Goal: Transaction & Acquisition: Purchase product/service

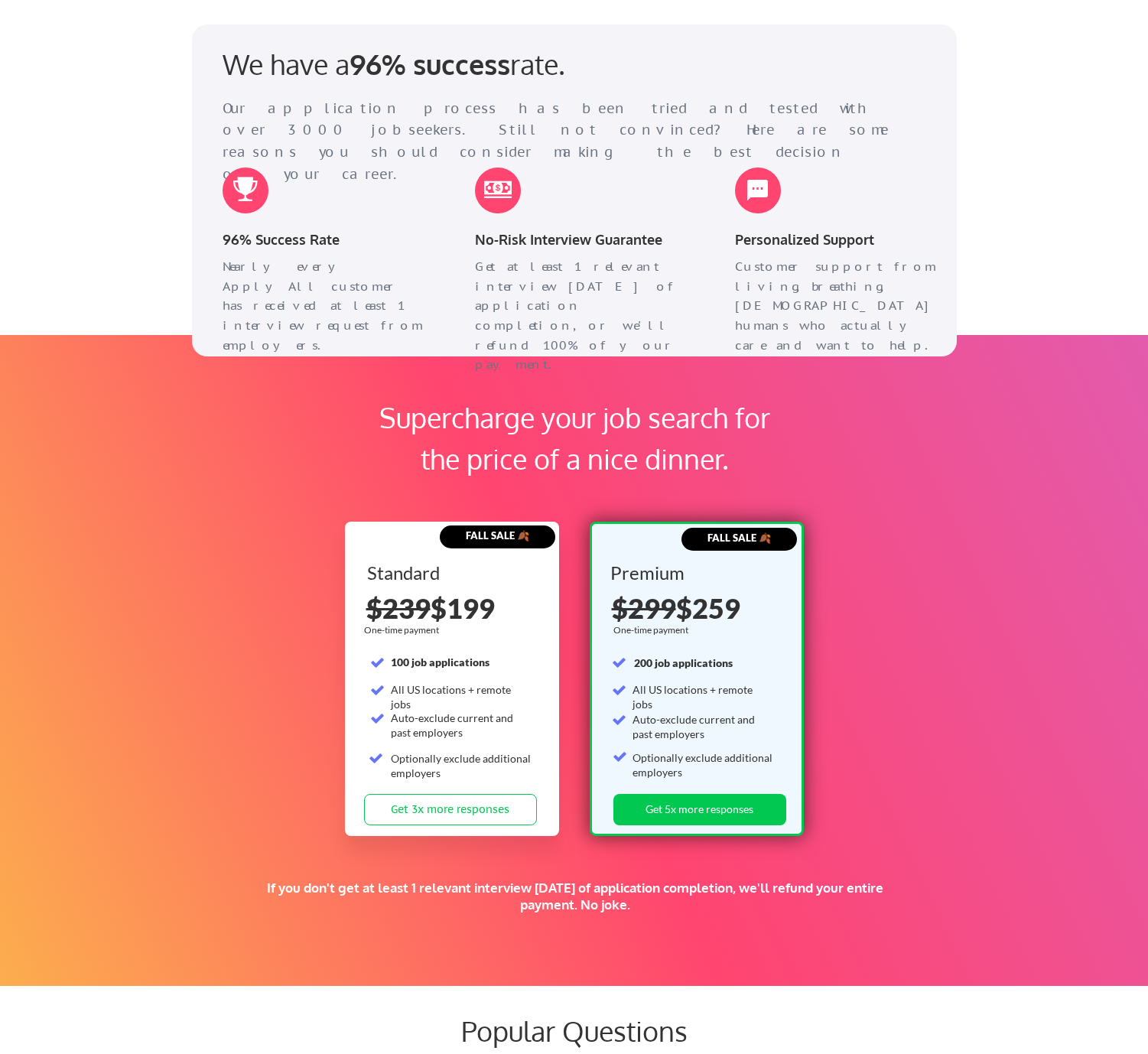
scroll to position [1975, 0]
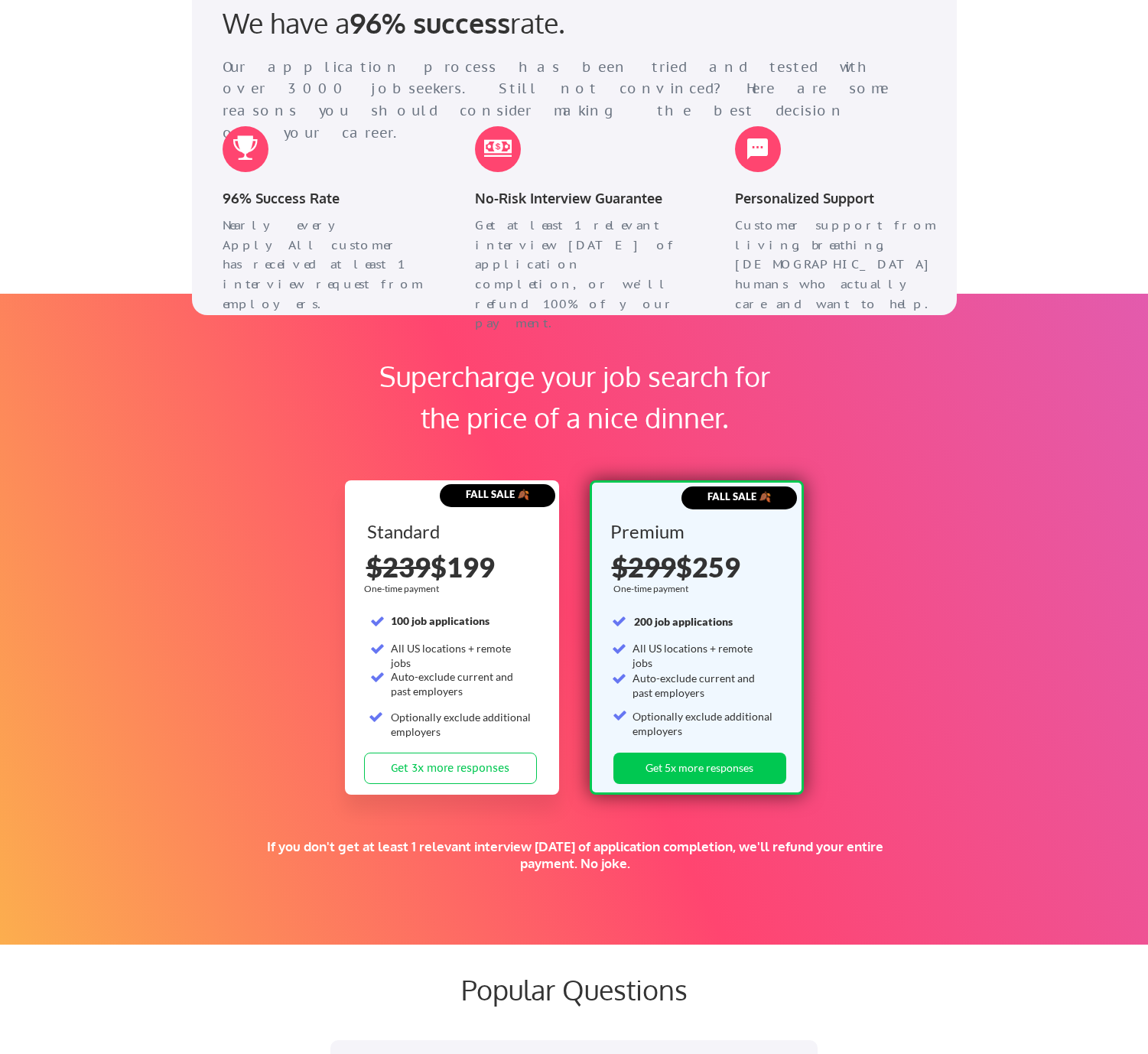
drag, startPoint x: 420, startPoint y: 569, endPoint x: 512, endPoint y: 574, distance: 92.1
click at [512, 574] on div "$239 $199" at bounding box center [452, 566] width 173 height 28
drag, startPoint x: 764, startPoint y: 573, endPoint x: 758, endPoint y: 696, distance: 123.1
click at [758, 696] on div "Premium One-time payment 200 job applications All US locations + remote jobs Au…" at bounding box center [697, 637] width 174 height 230
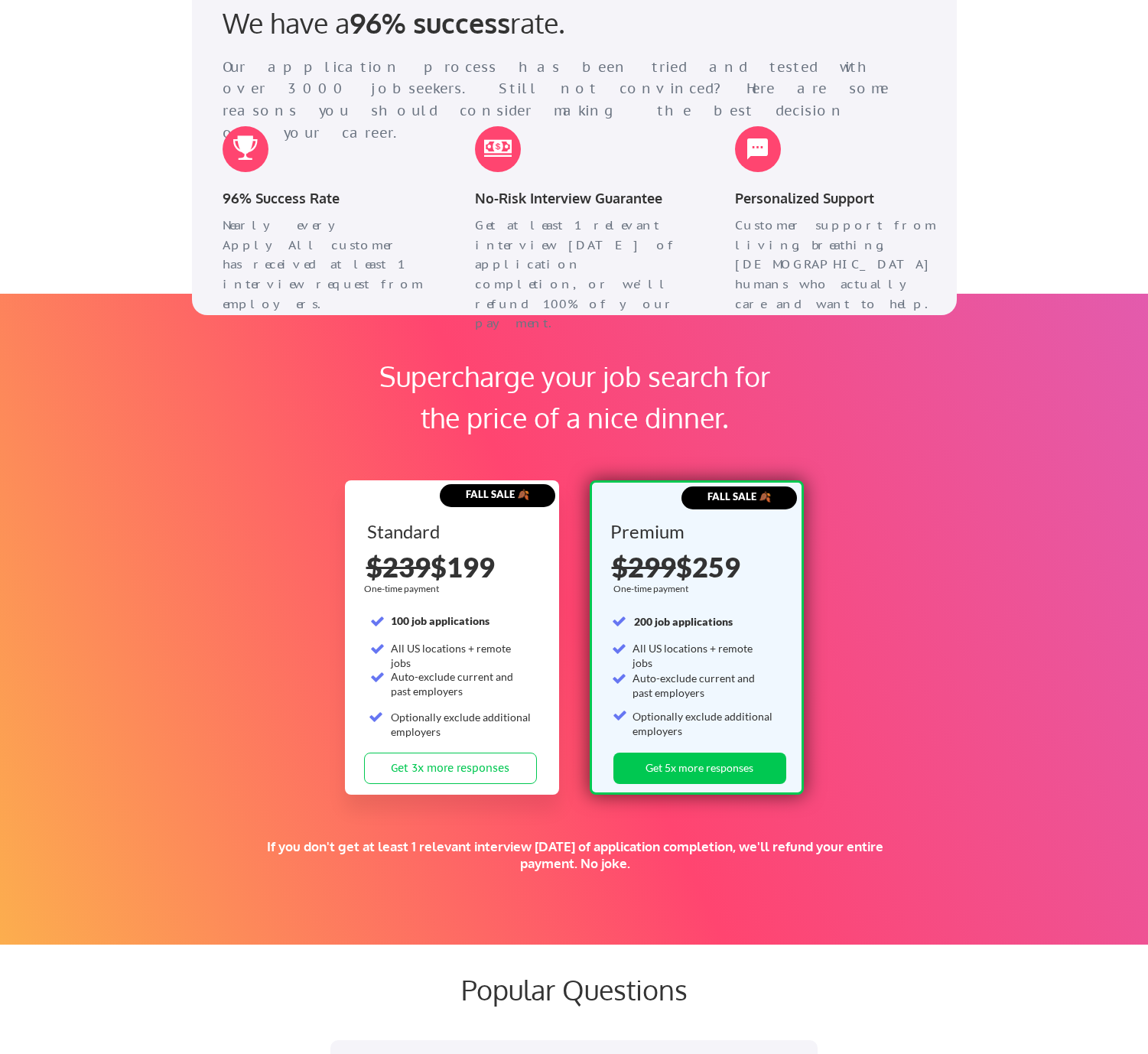
click at [758, 696] on div "Auto-exclude current and past employers" at bounding box center [703, 685] width 142 height 30
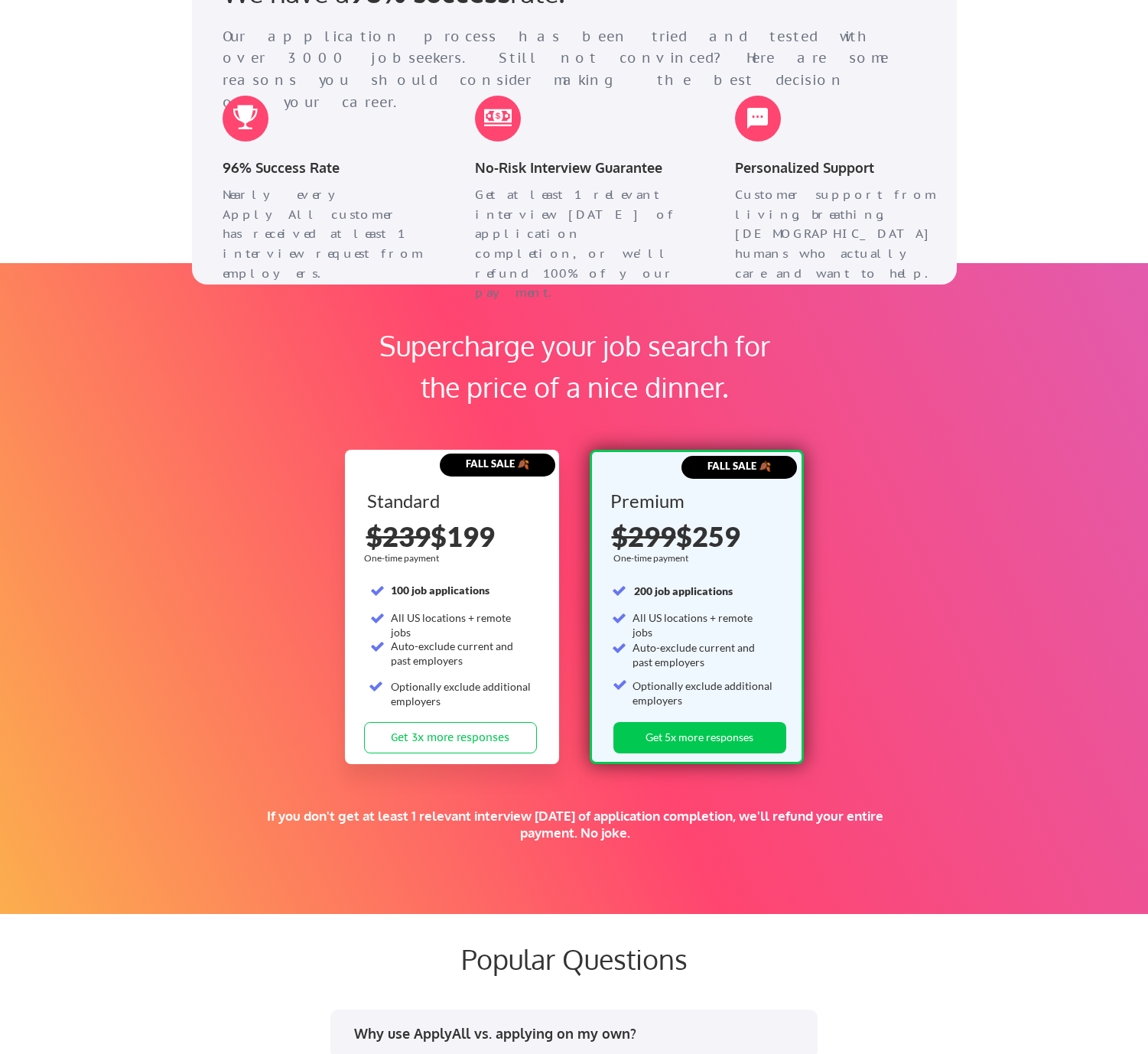
scroll to position [2013, 0]
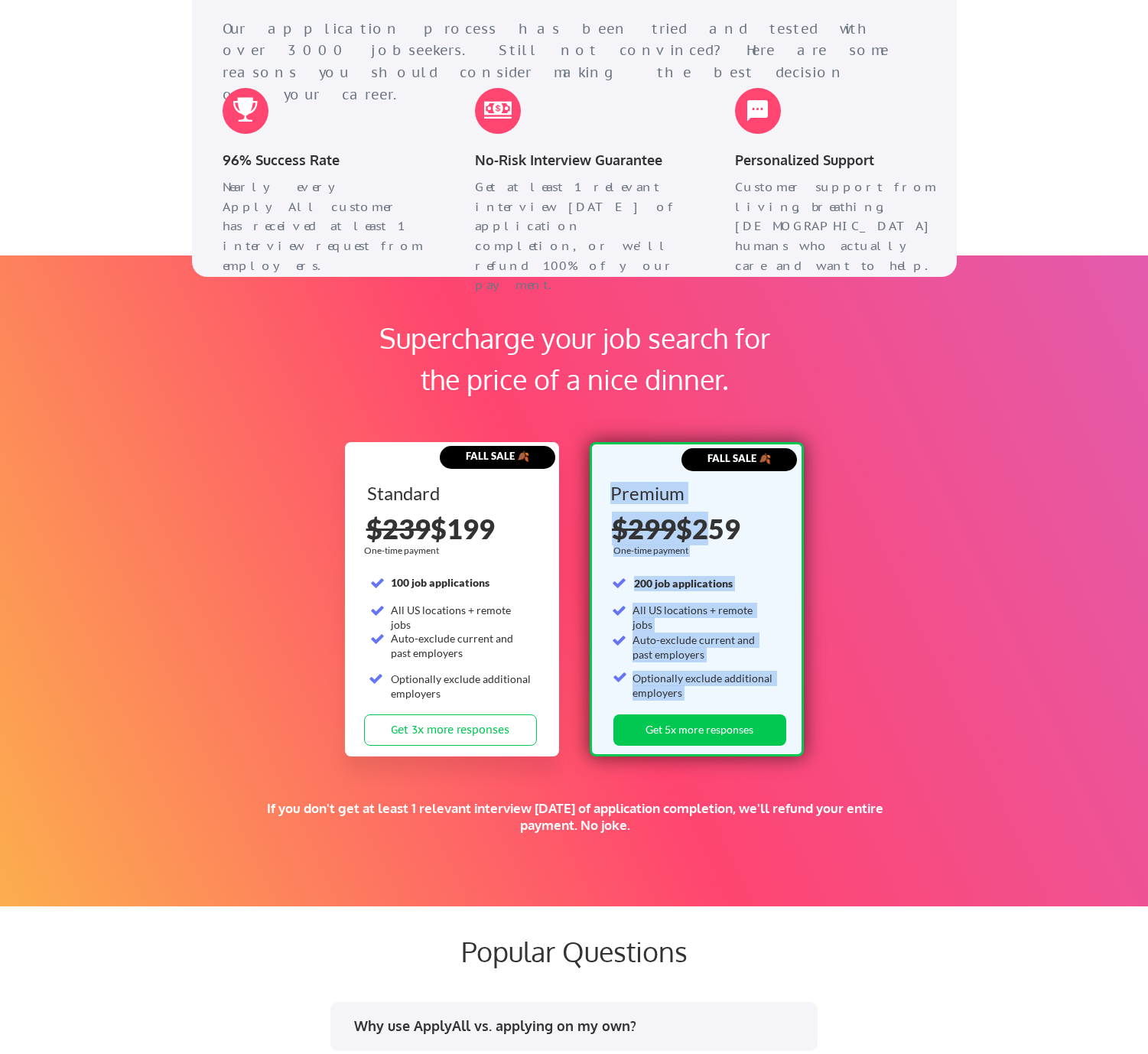
drag, startPoint x: 703, startPoint y: 531, endPoint x: 784, endPoint y: 660, distance: 152.3
click at [784, 660] on div "FALL SALE 🍂 Premium One-time payment 200 job applications All US locations + re…" at bounding box center [697, 599] width 214 height 314
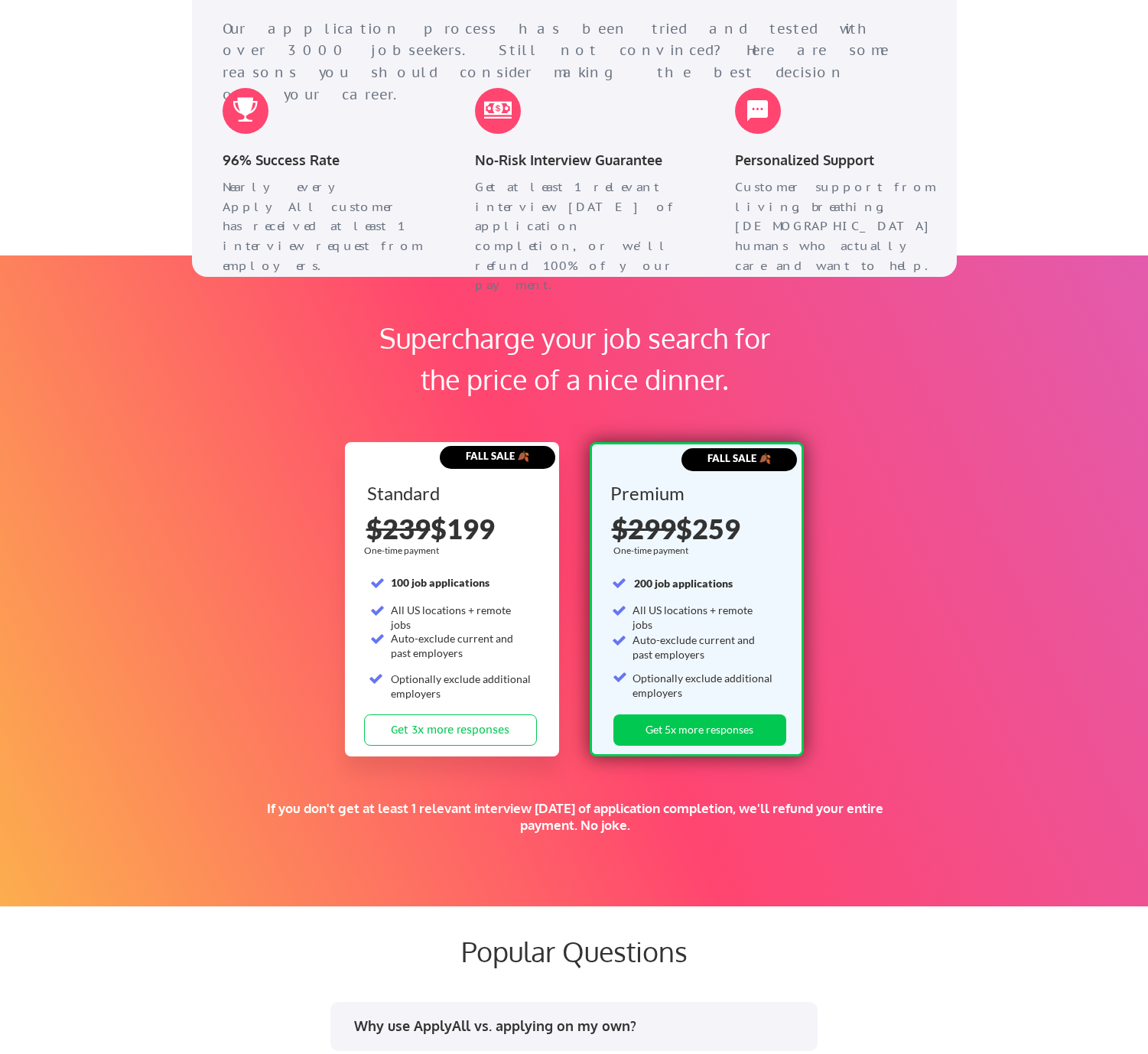
click at [784, 660] on div "FALL SALE 🍂 Premium One-time payment 200 job applications All US locations + re…" at bounding box center [697, 599] width 214 height 314
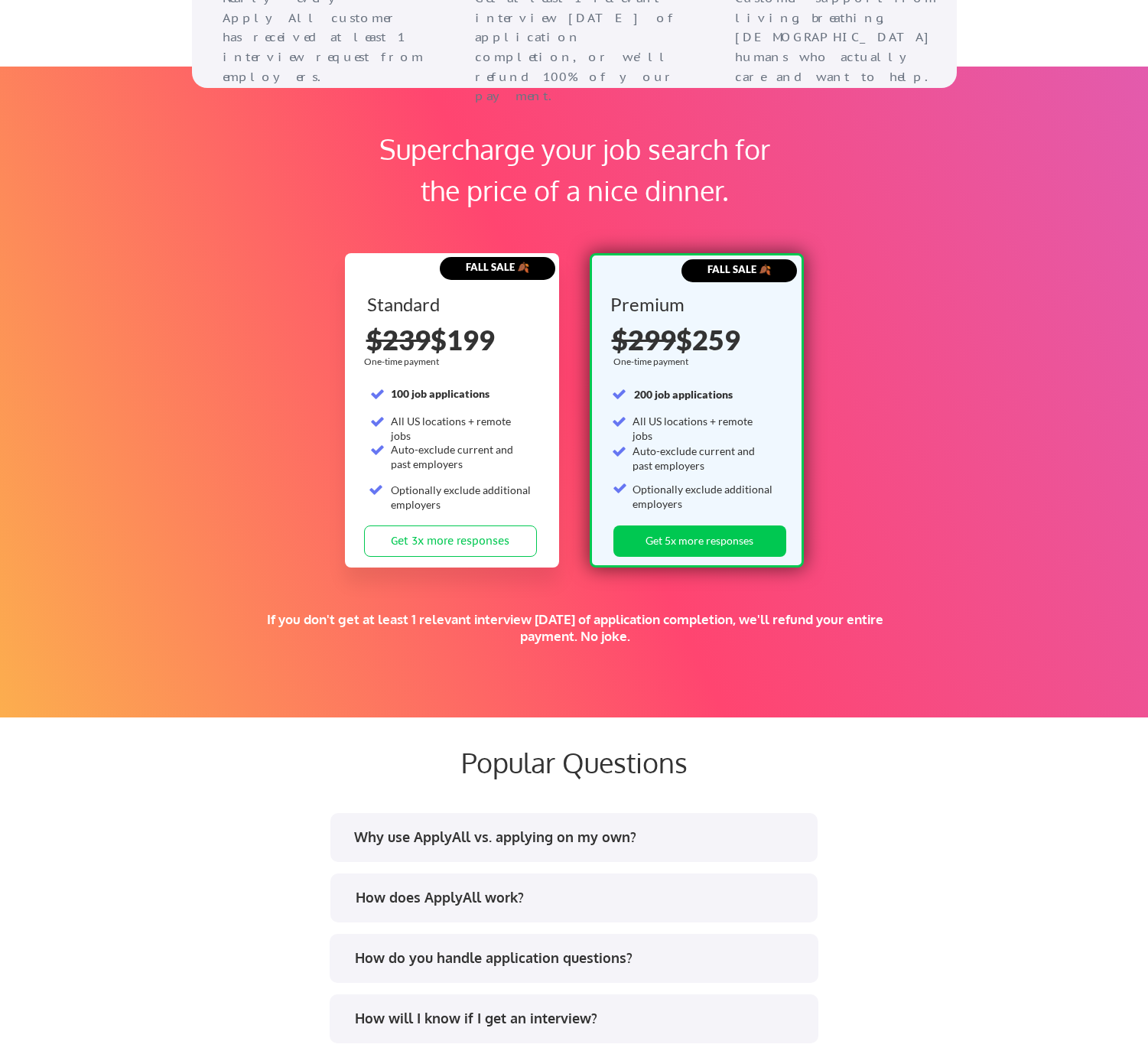
scroll to position [2274, 0]
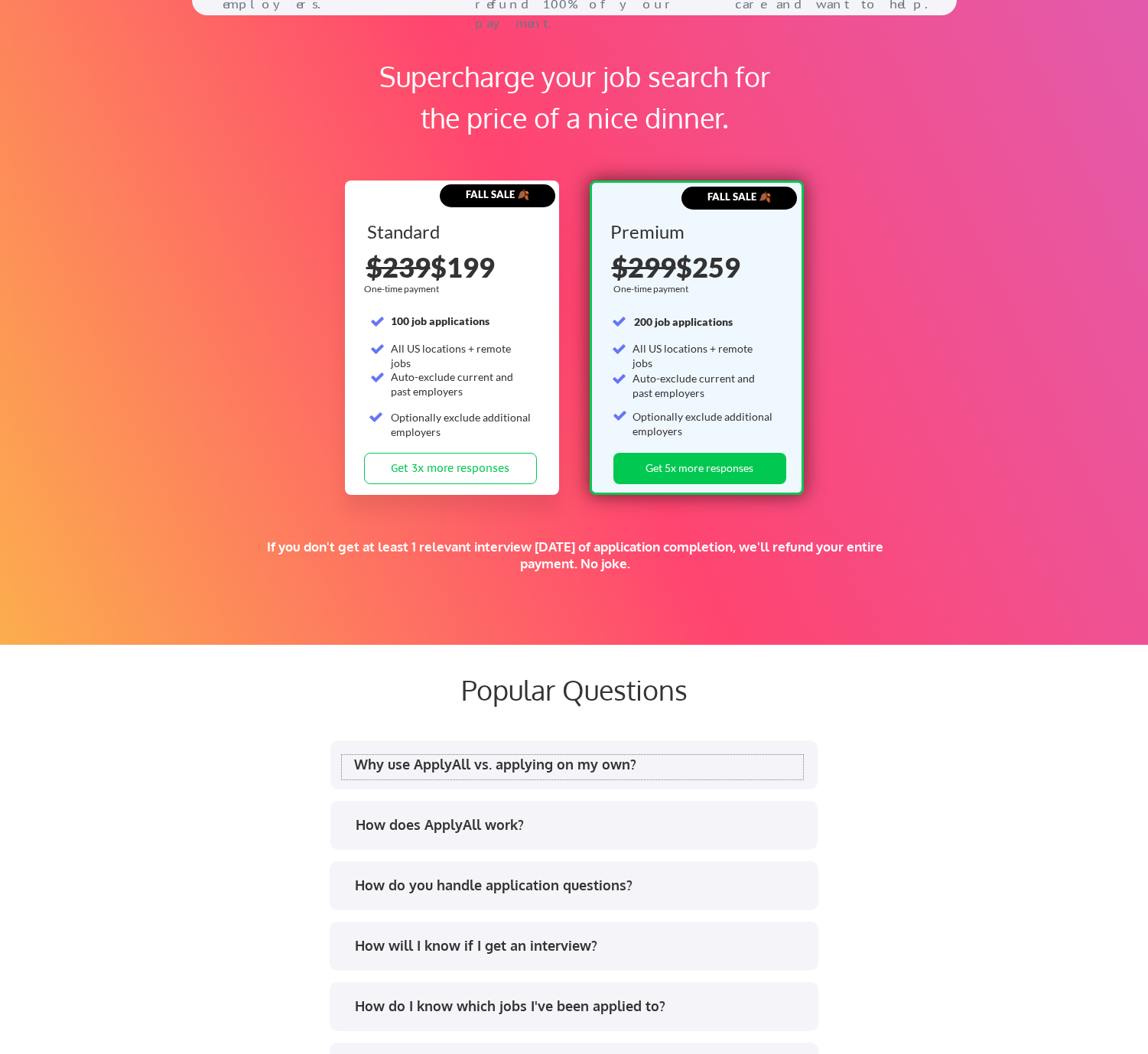
click at [616, 758] on div "Why use ApplyAll vs. applying on my own?" at bounding box center [578, 764] width 449 height 19
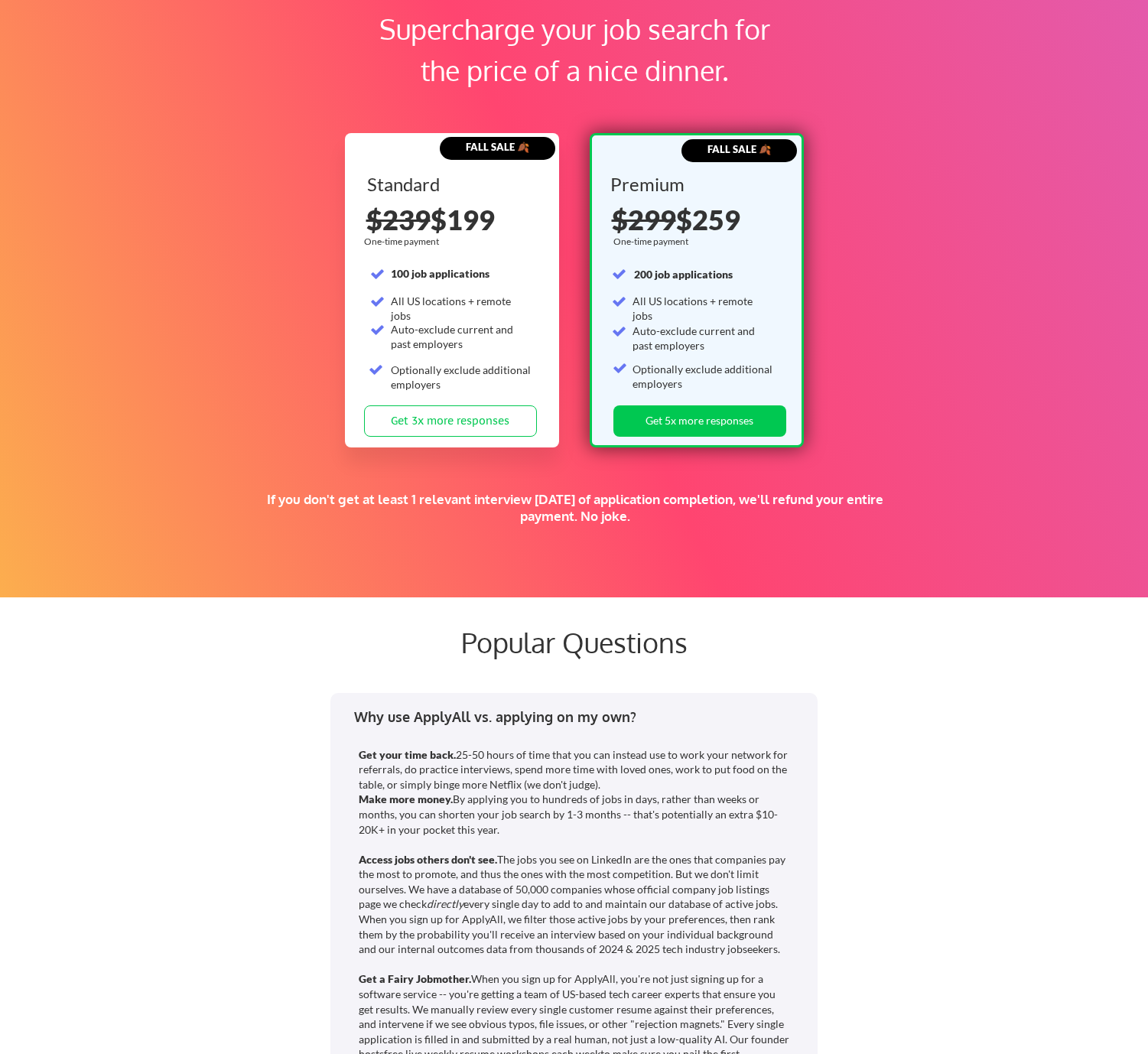
scroll to position [2516, 0]
